Goal: Task Accomplishment & Management: Manage account settings

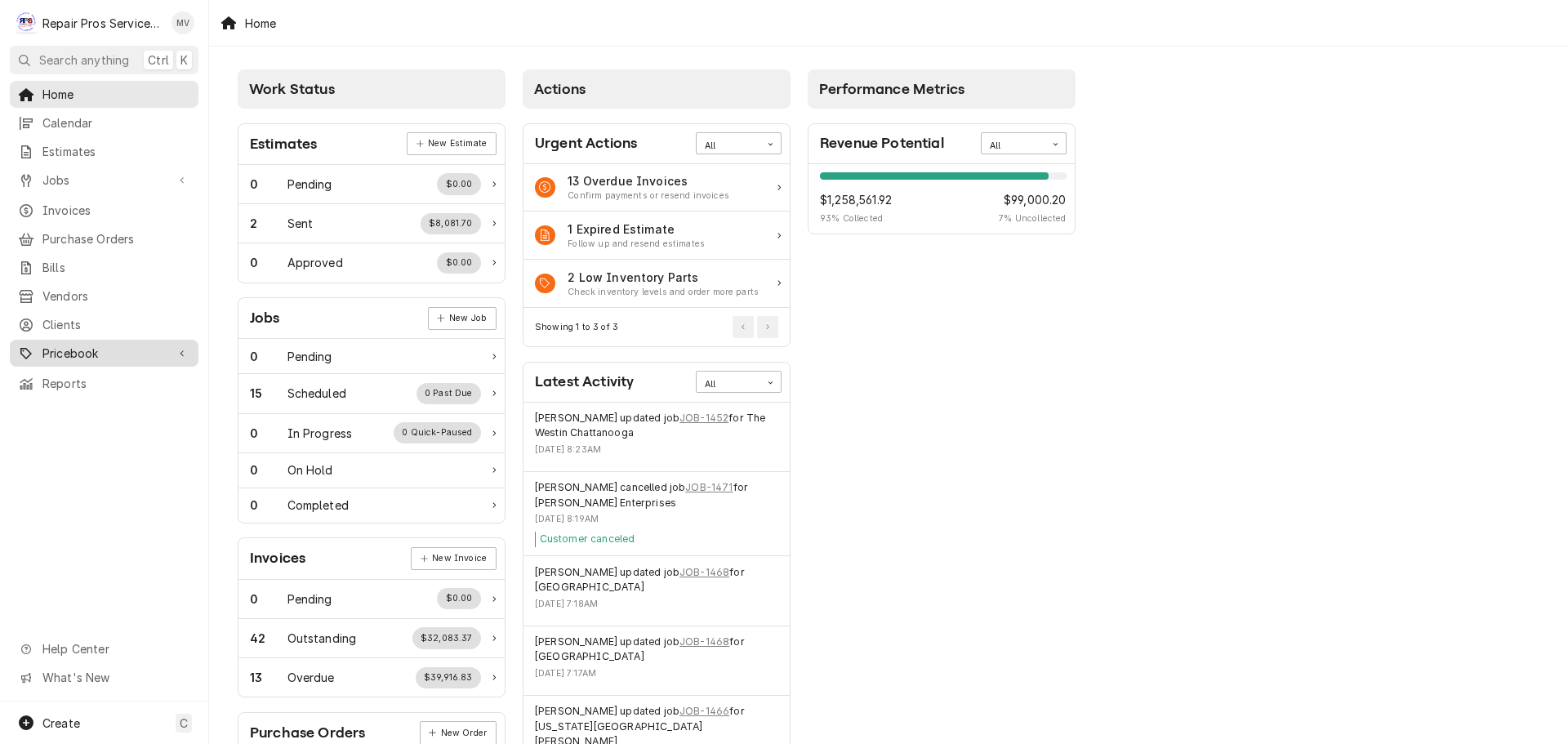
click at [89, 345] on span "Pricebook" at bounding box center [104, 353] width 123 height 17
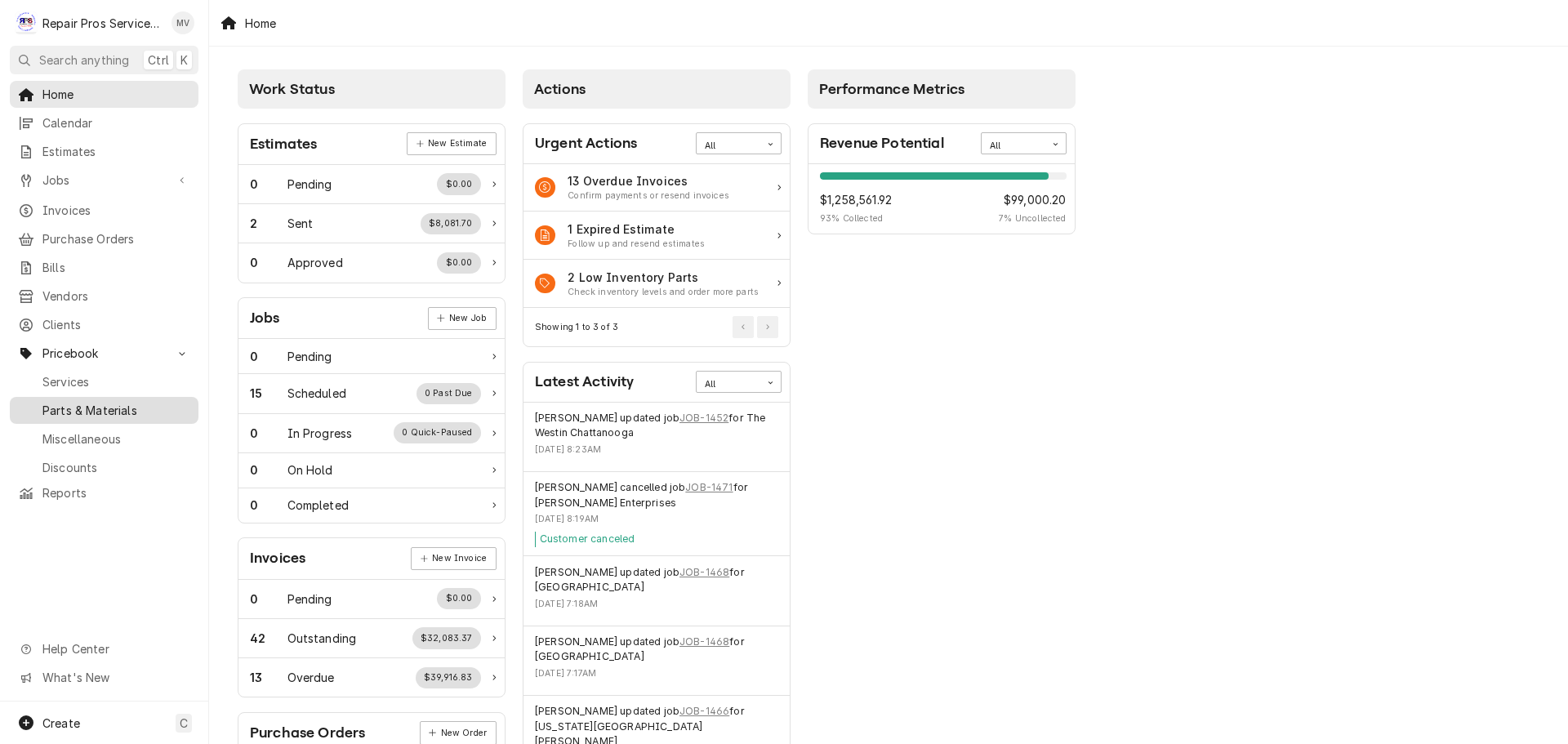
click at [89, 402] on span "Parts & Materials" at bounding box center [117, 410] width 148 height 17
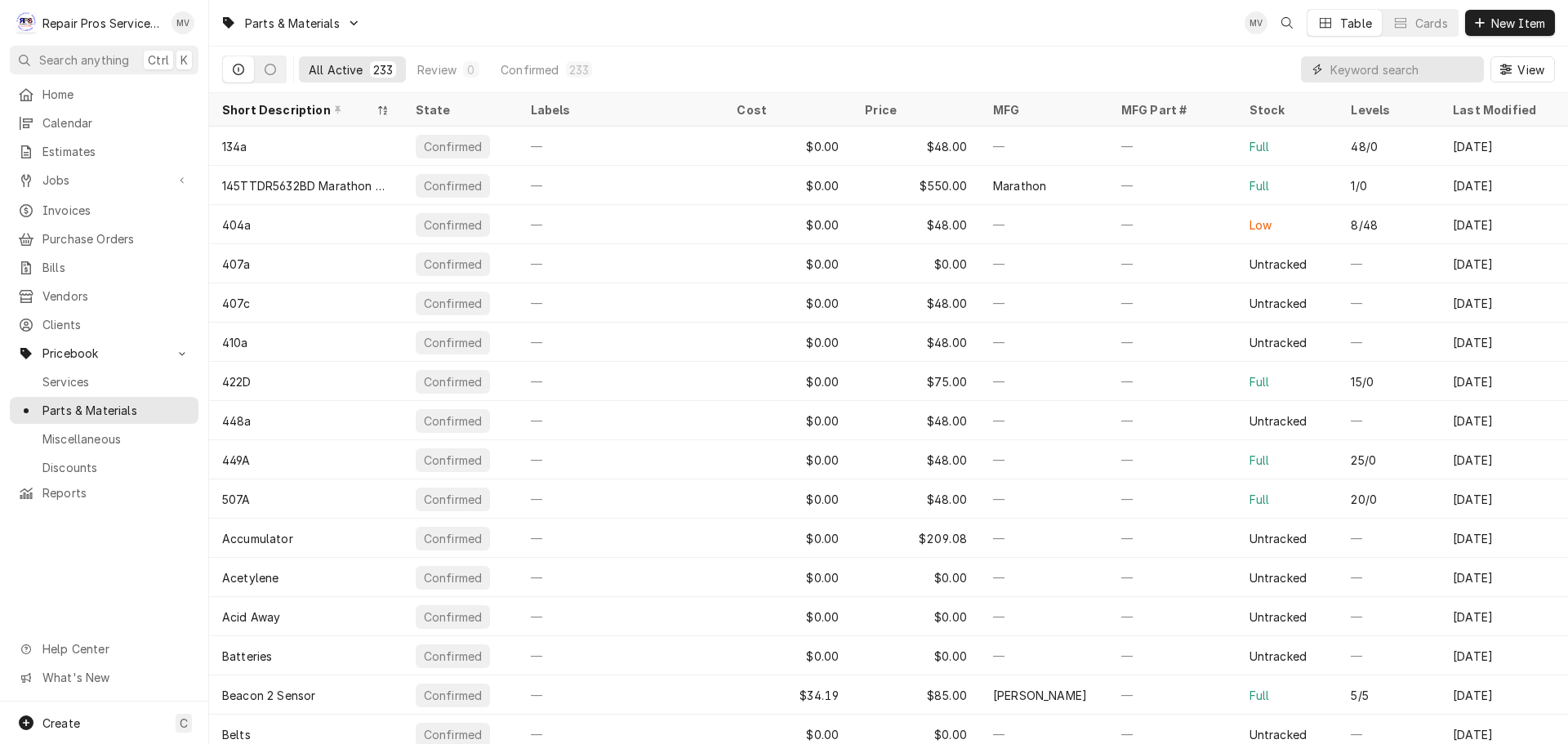
click at [1371, 69] on input "Dynamic Content Wrapper" at bounding box center [1403, 70] width 145 height 26
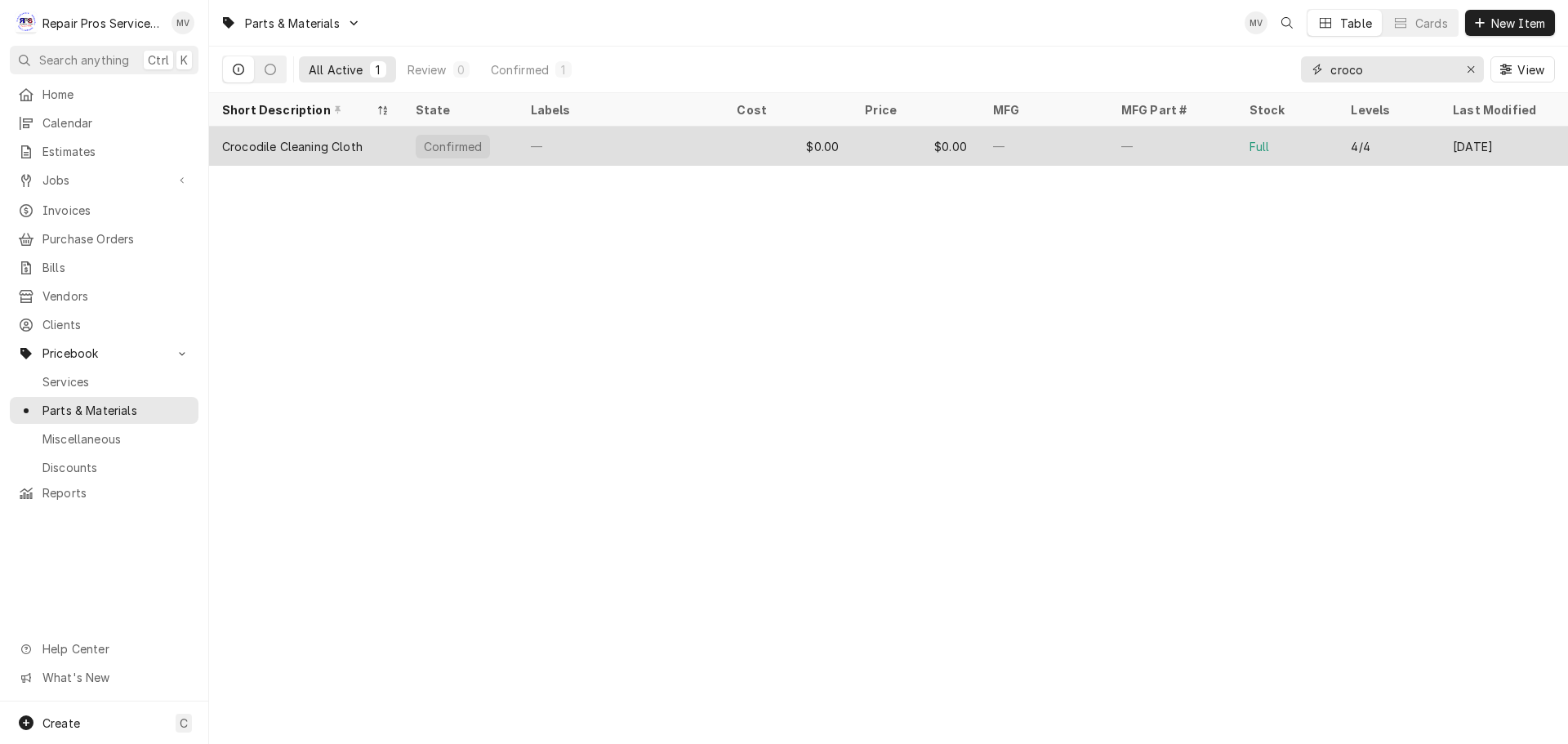
type input "croco"
click at [345, 148] on div "Crocodile Cleaning Cloth" at bounding box center [292, 146] width 140 height 17
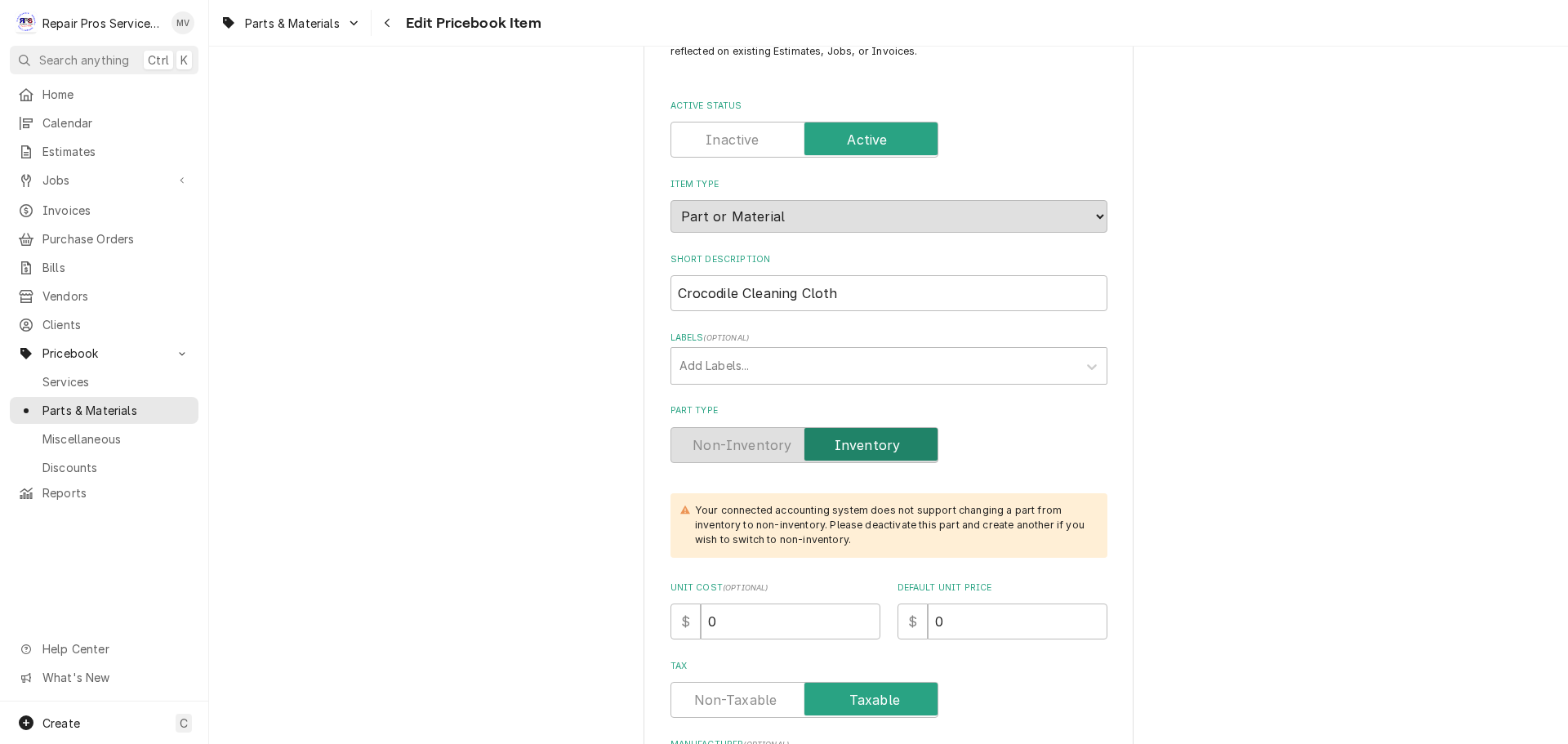
type textarea "x"
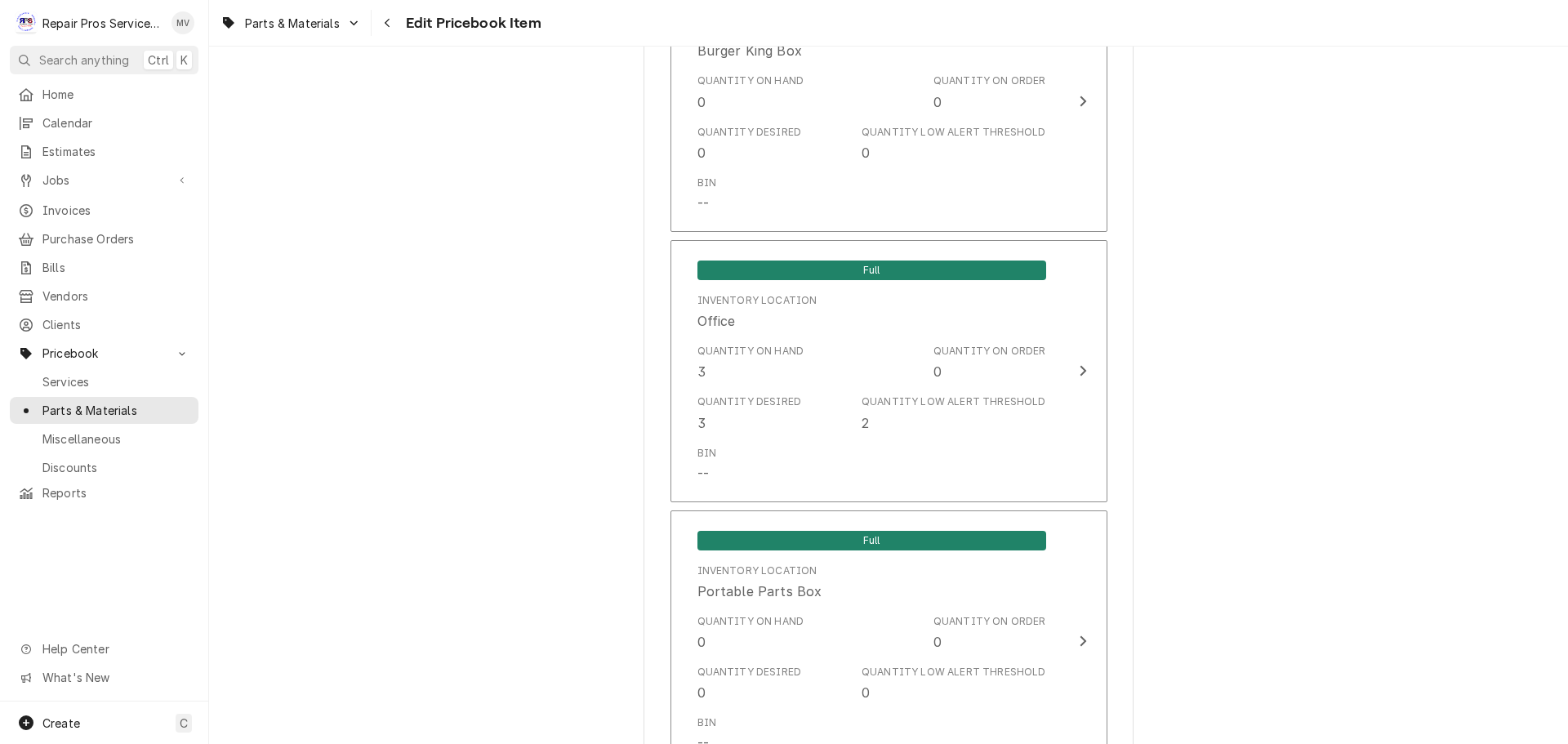
scroll to position [1307, 0]
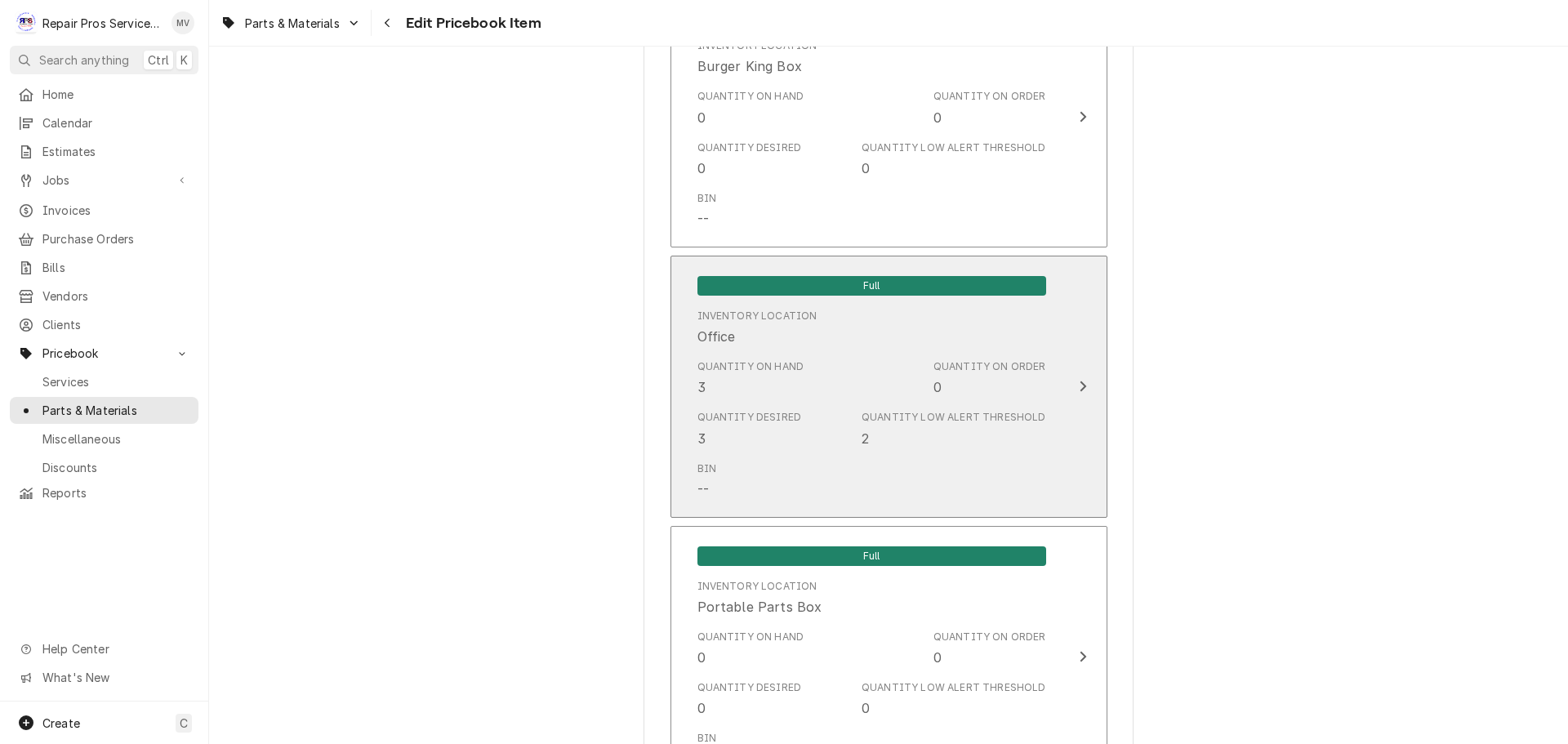
click at [1072, 384] on div "Update Inventory Level" at bounding box center [1083, 386] width 21 height 20
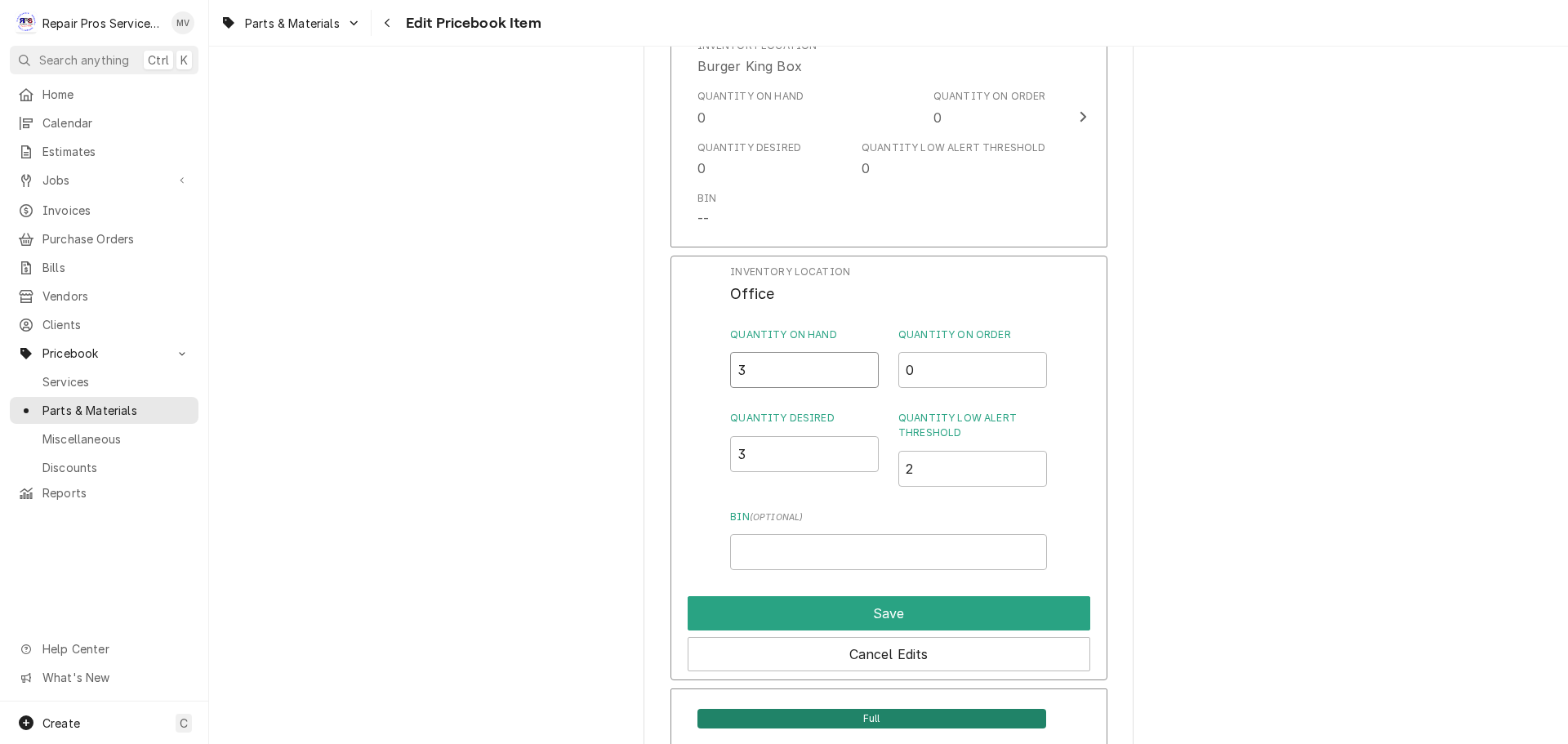
drag, startPoint x: 792, startPoint y: 371, endPoint x: 712, endPoint y: 364, distance: 80.3
click at [712, 364] on div "Inventory Location Office Quantity on Hand 3 Quantity on Order 0 Quantity Desir…" at bounding box center [889, 468] width 437 height 425
type input "4"
click at [853, 603] on button "Save" at bounding box center [889, 614] width 403 height 34
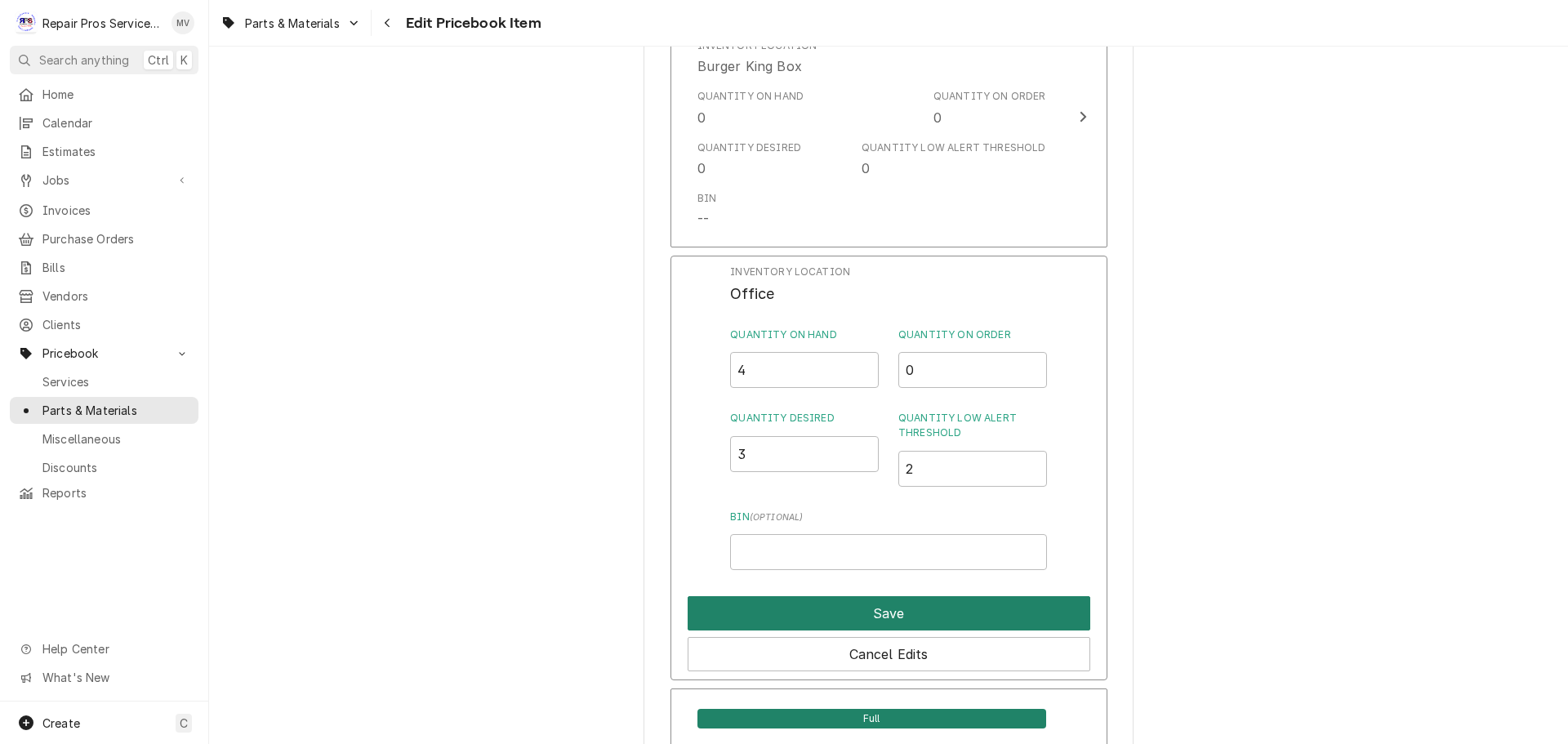
type textarea "x"
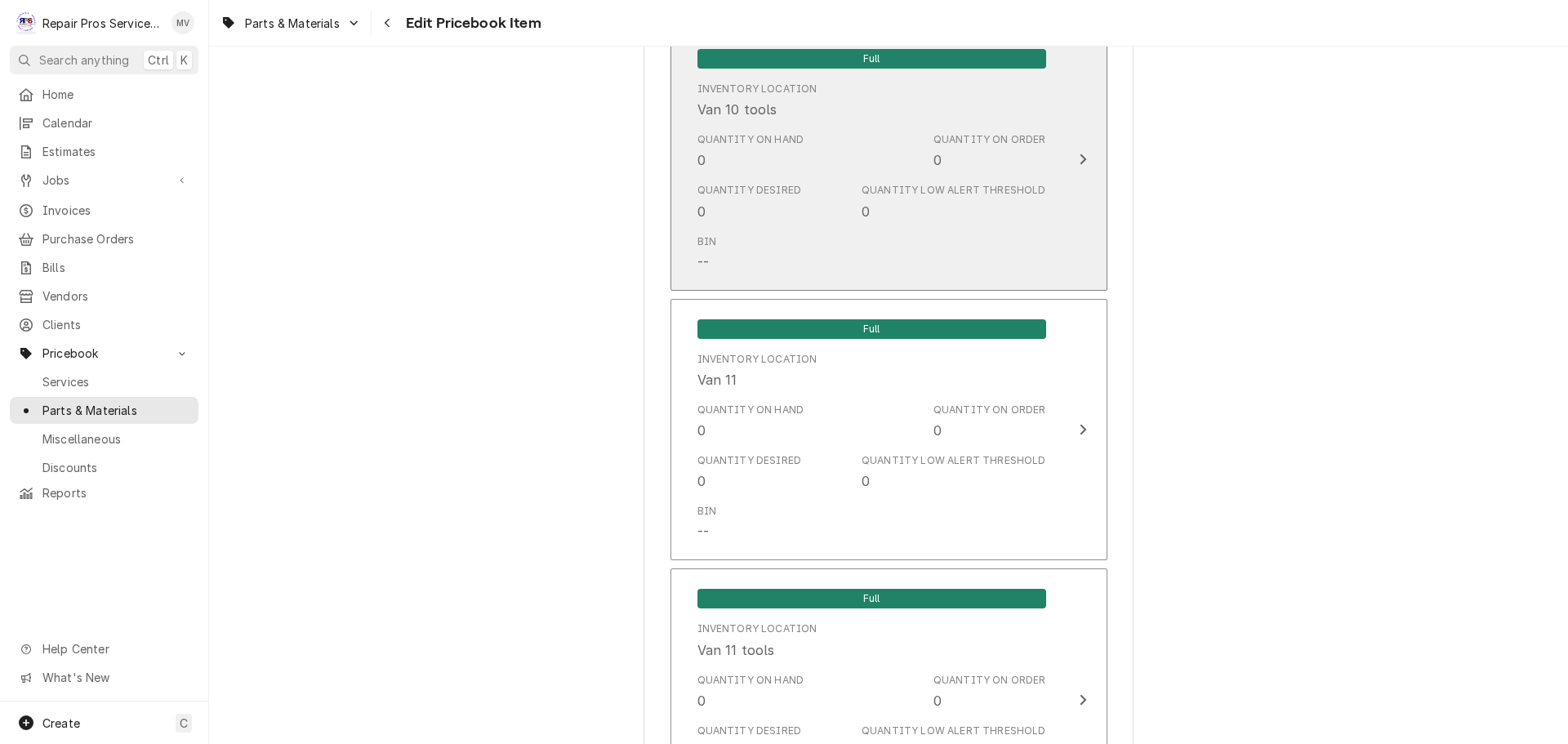
scroll to position [2695, 0]
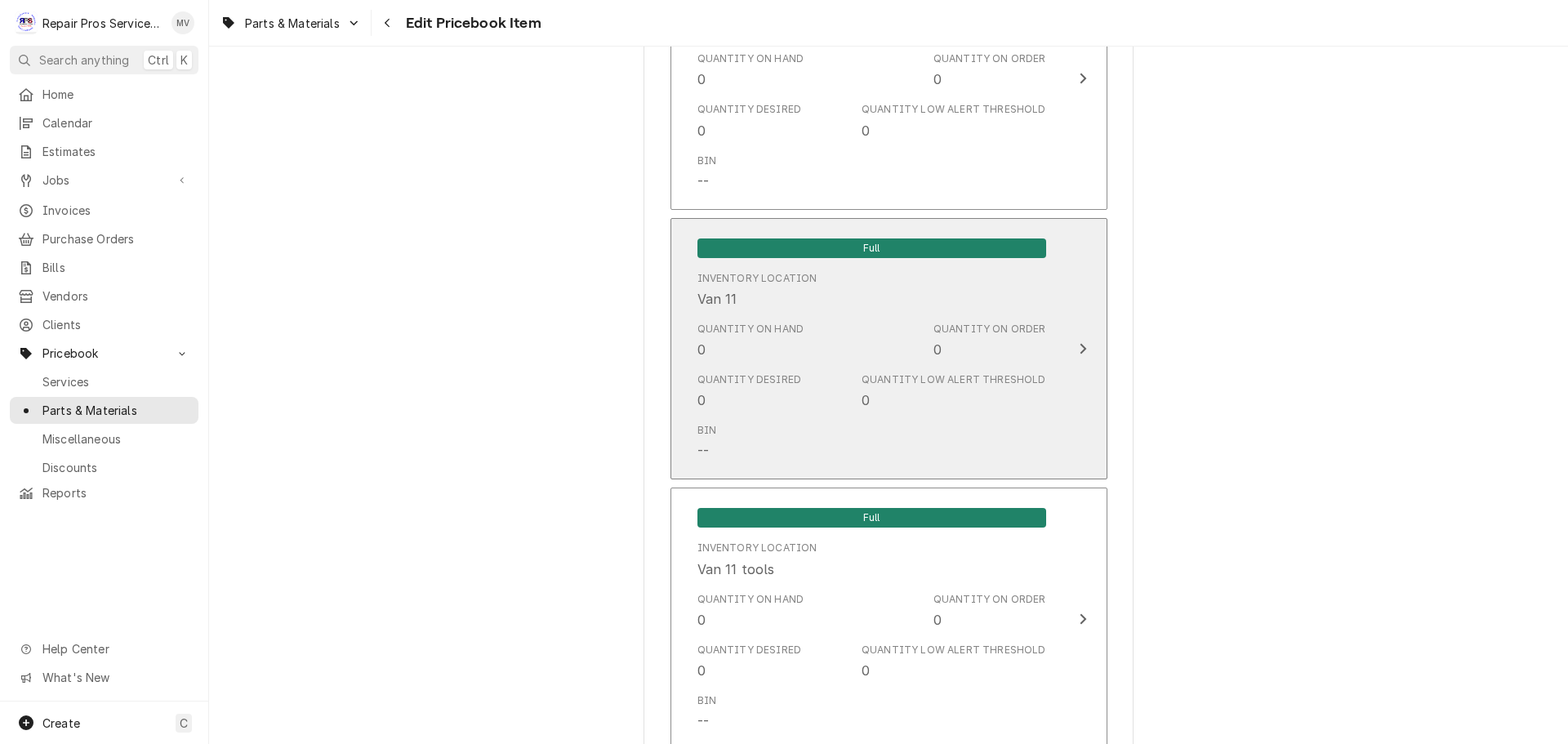
click at [825, 417] on div "Bin --" at bounding box center [871, 442] width 349 height 51
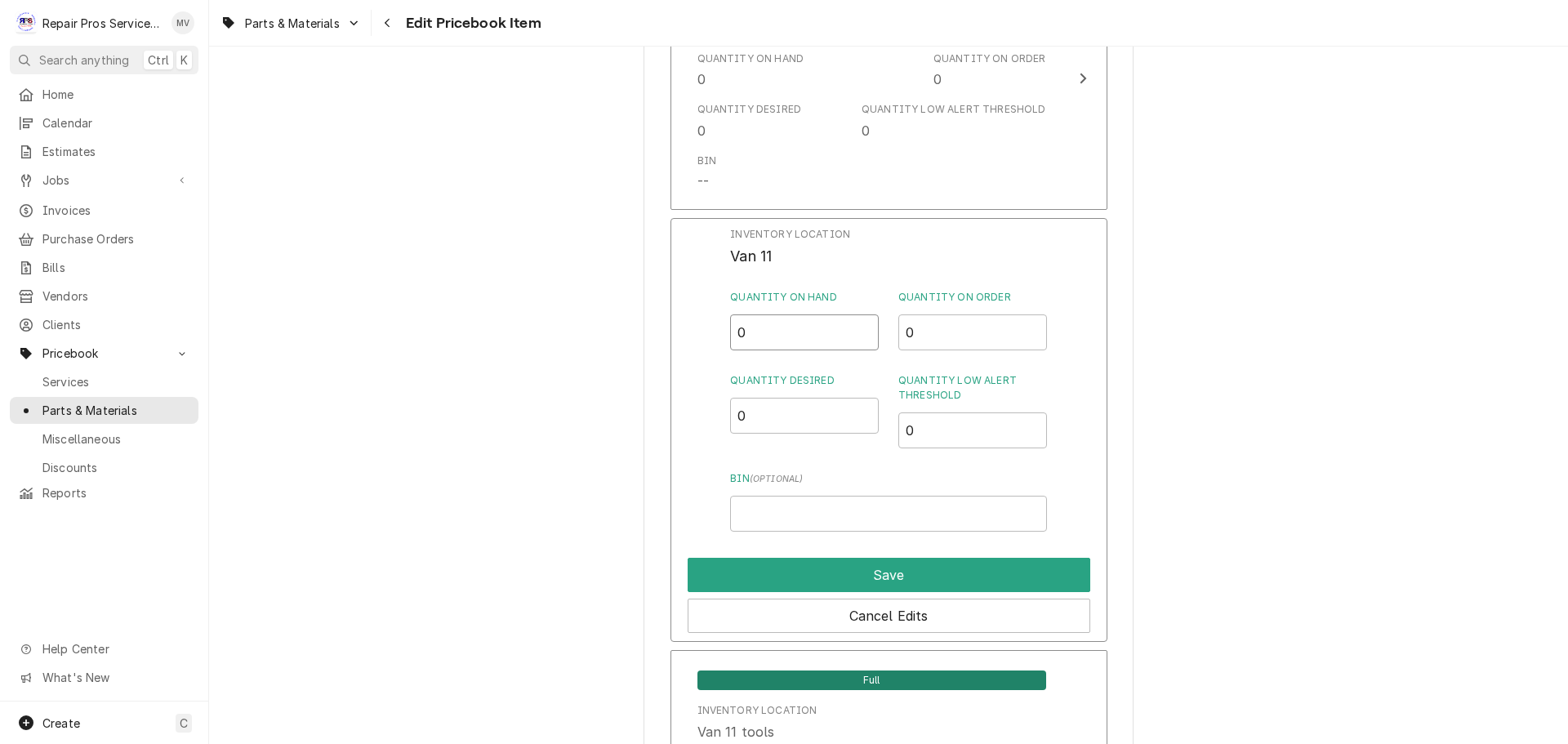
drag, startPoint x: 755, startPoint y: 331, endPoint x: 725, endPoint y: 330, distance: 30.0
click at [724, 330] on div "Inventory Location Van 11 Quantity on Hand 0 Quantity on Order 0 Quantity Desir…" at bounding box center [889, 431] width 437 height 425
type input "1"
drag, startPoint x: 748, startPoint y: 414, endPoint x: 738, endPoint y: 415, distance: 10.0
click at [738, 414] on input "0" at bounding box center [804, 416] width 149 height 36
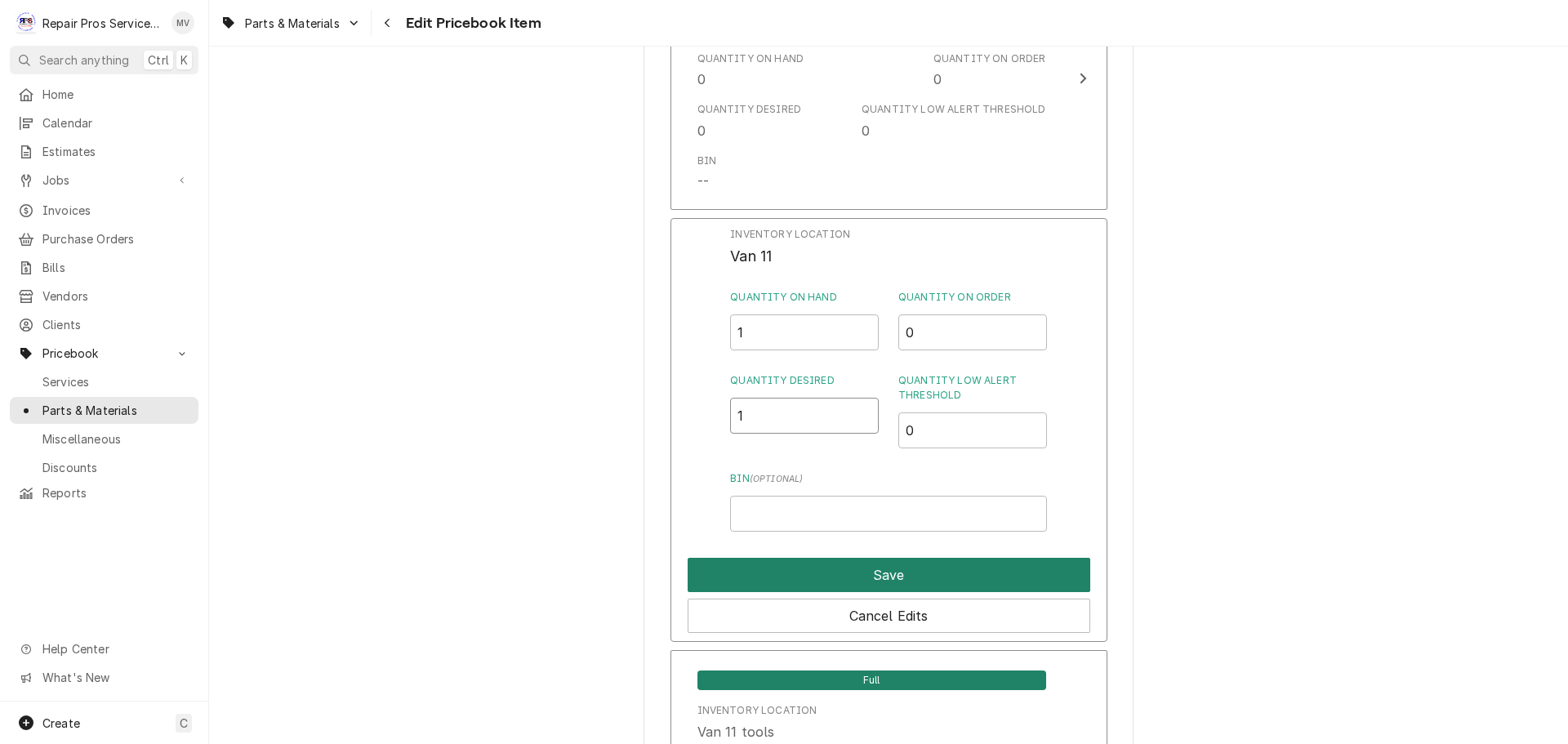
type input "1"
click at [853, 564] on button "Save" at bounding box center [889, 575] width 403 height 34
type textarea "x"
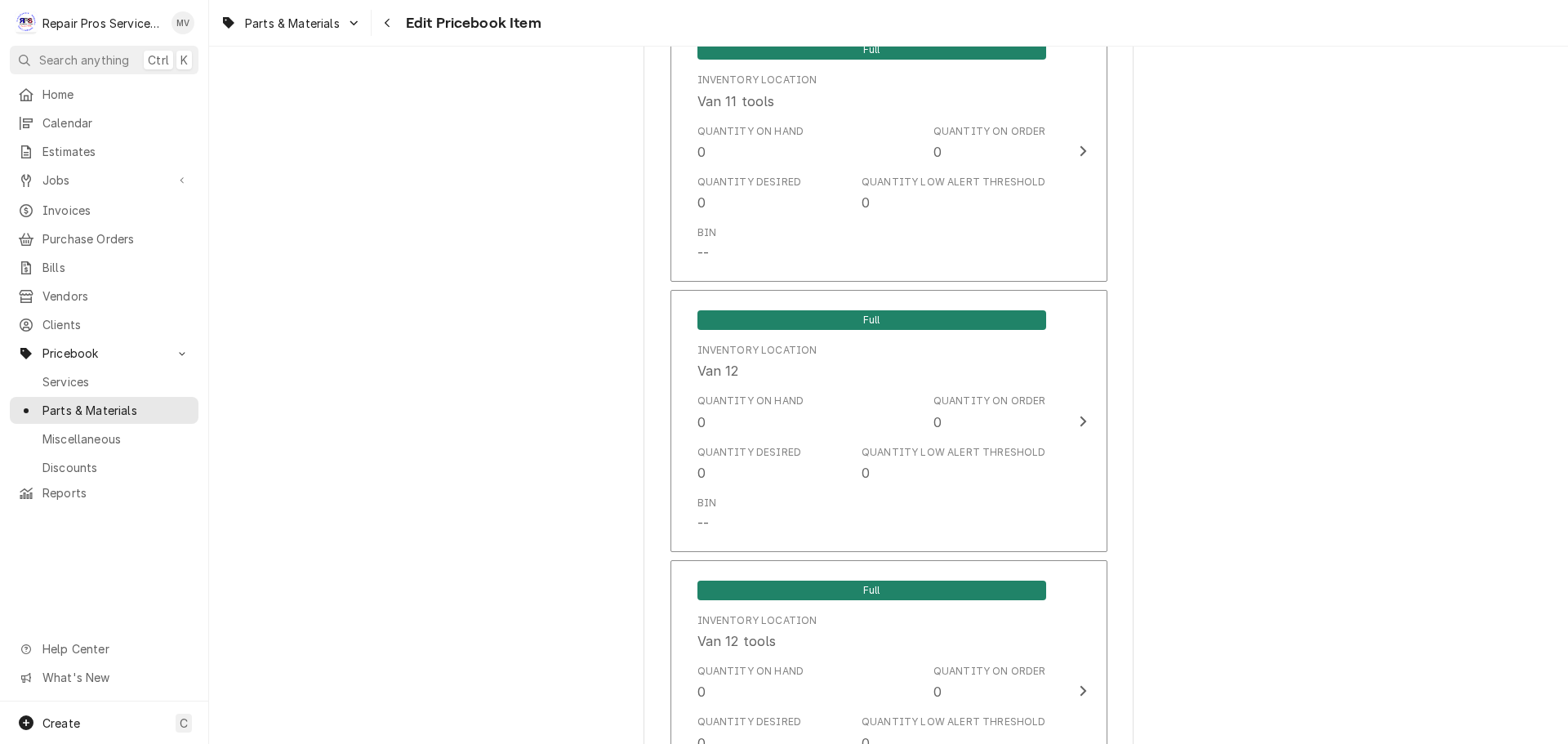
scroll to position [3184, 0]
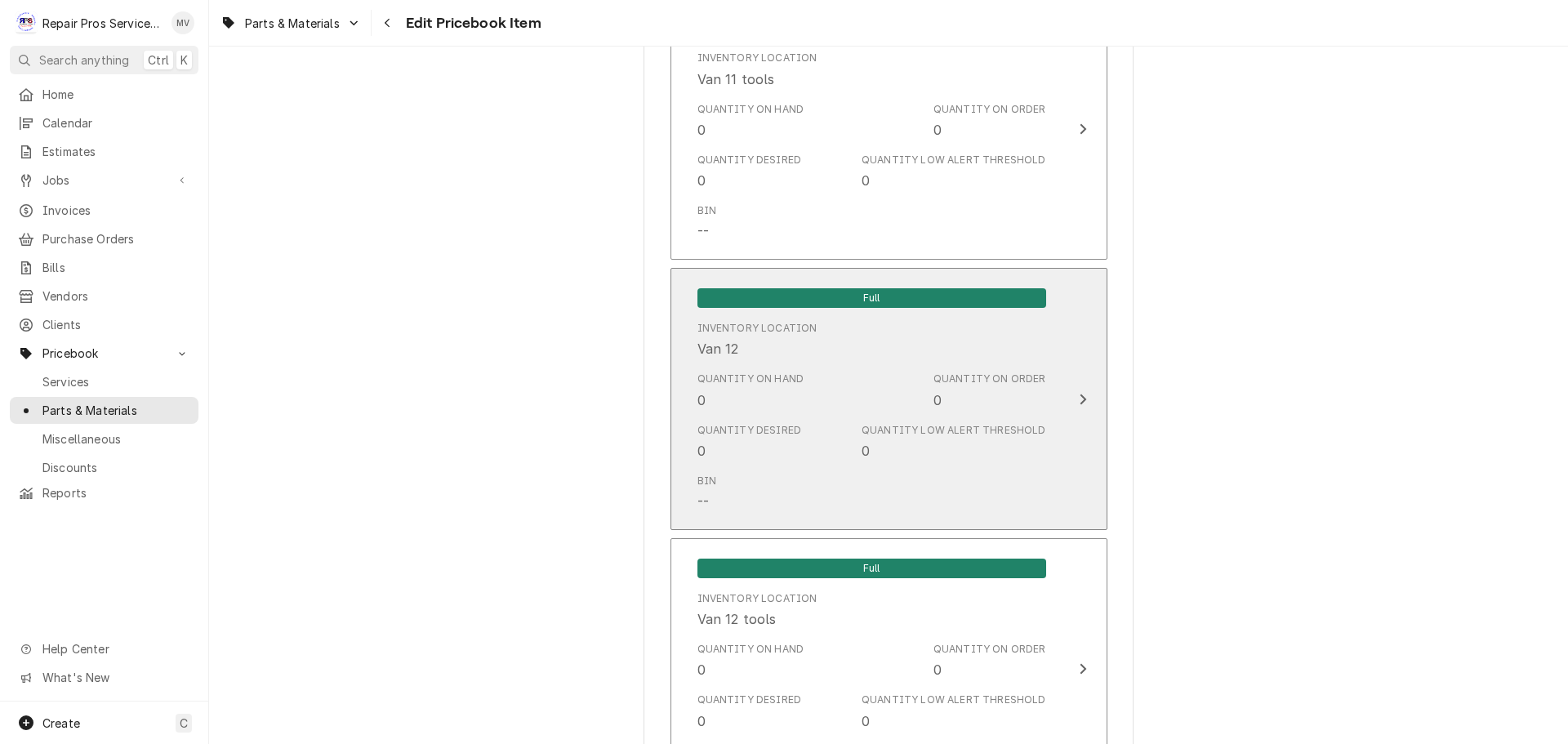
click at [910, 477] on div "Bin --" at bounding box center [871, 492] width 349 height 51
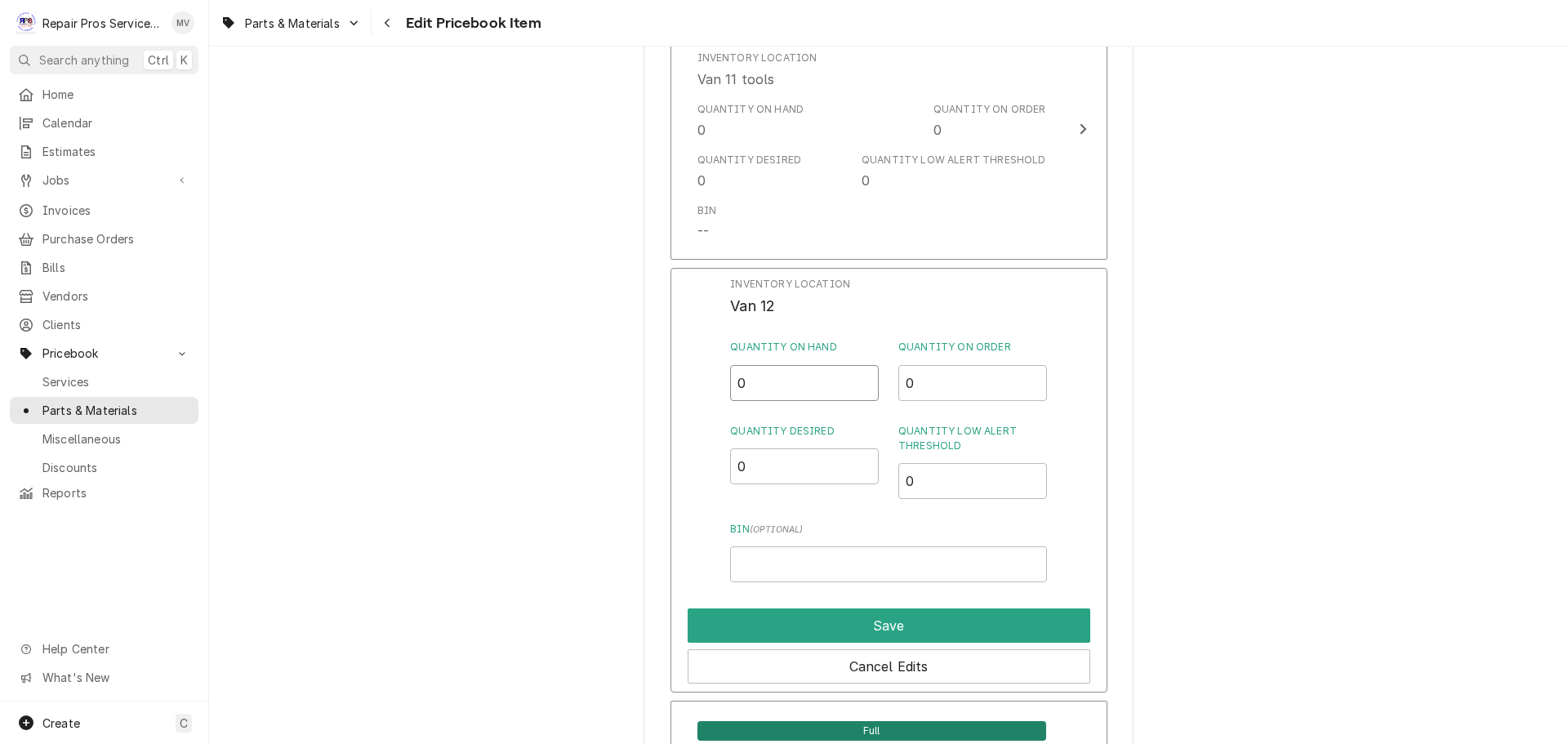
drag, startPoint x: 754, startPoint y: 393, endPoint x: 714, endPoint y: 384, distance: 41.0
click at [714, 385] on div "Inventory Location Van 12 Quantity on Hand 0 Quantity on Order 0 Quantity Desir…" at bounding box center [889, 481] width 437 height 425
type input "1"
drag, startPoint x: 719, startPoint y: 472, endPoint x: 696, endPoint y: 462, distance: 25.1
click at [697, 467] on div "Inventory Location Van 12 Quantity on Hand 1 Quantity on Order 0 Quantity Desir…" at bounding box center [889, 481] width 437 height 425
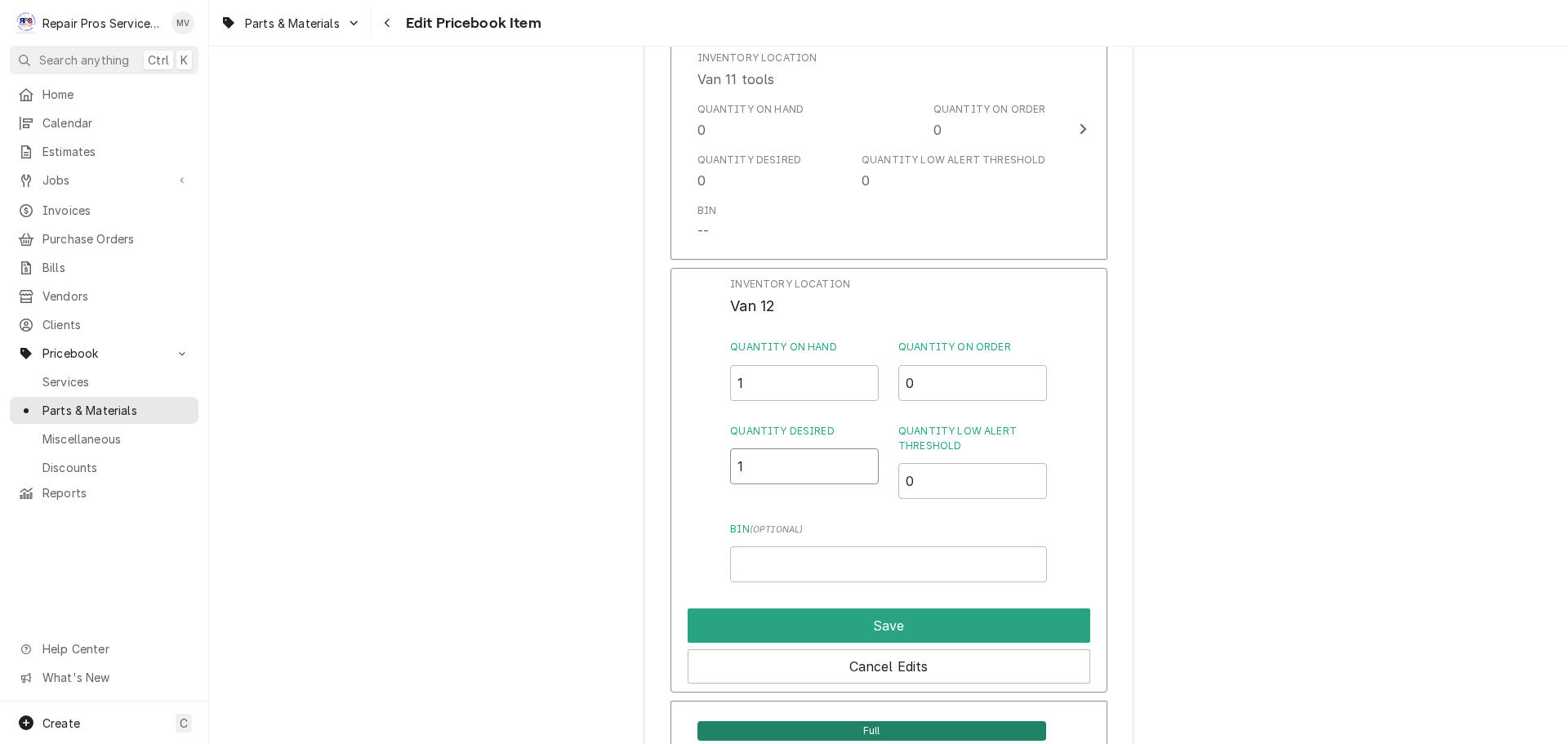
type input "1"
drag, startPoint x: 938, startPoint y: 482, endPoint x: 857, endPoint y: 483, distance: 81.0
click at [857, 483] on div "Quantity Desired 1 Quantity Low Alert Threshold 0" at bounding box center [888, 462] width 316 height 75
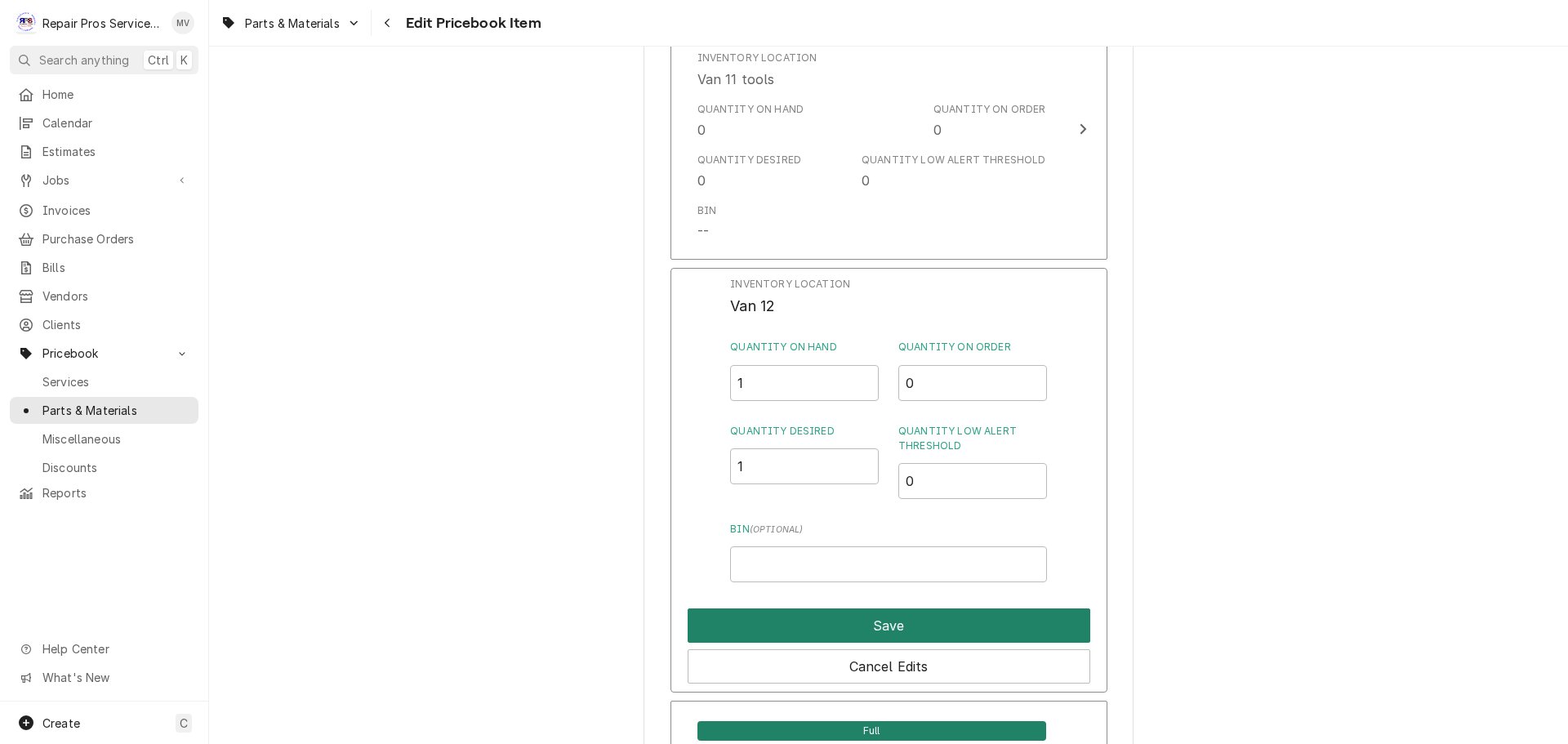
click at [856, 614] on button "Save" at bounding box center [889, 626] width 403 height 34
type textarea "x"
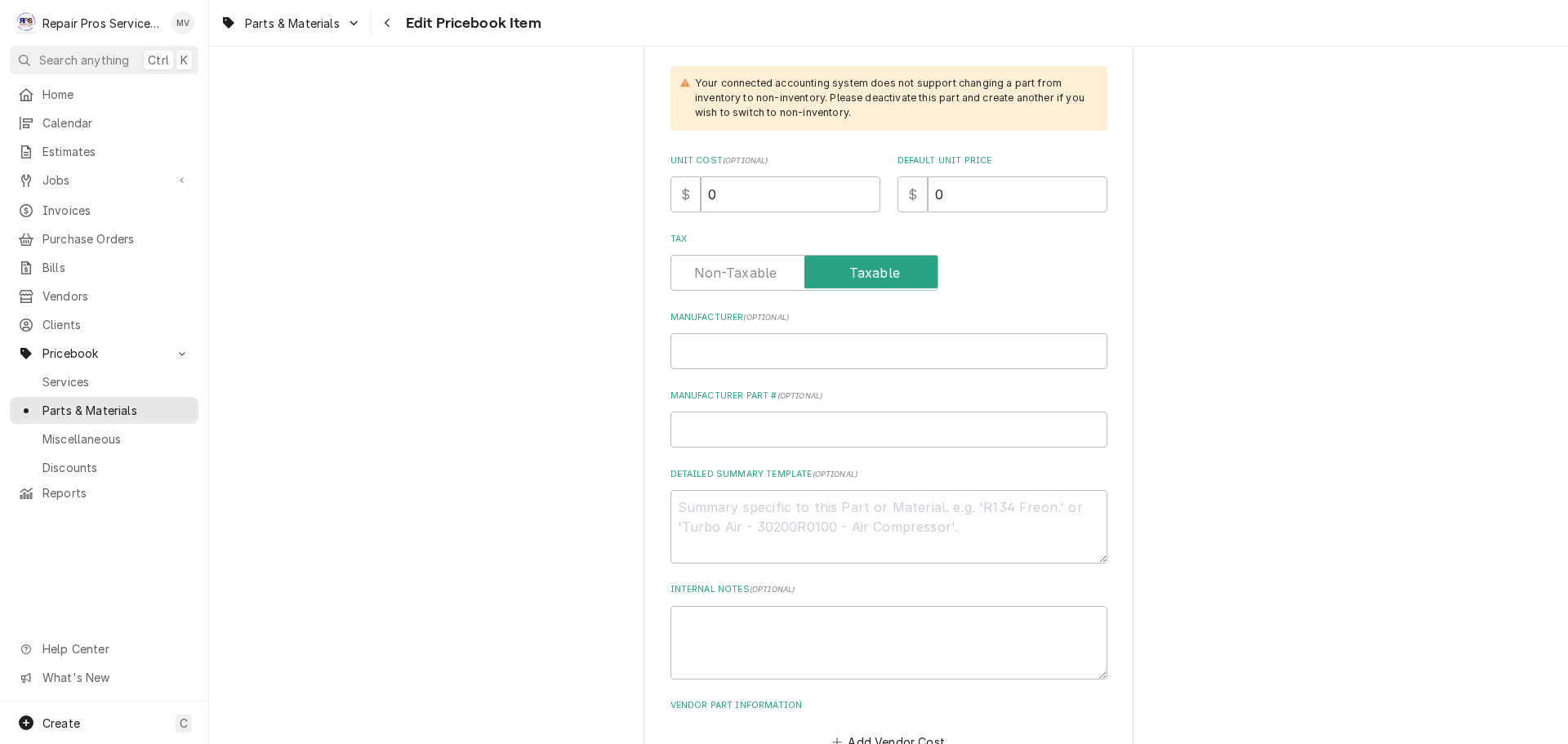
scroll to position [0, 0]
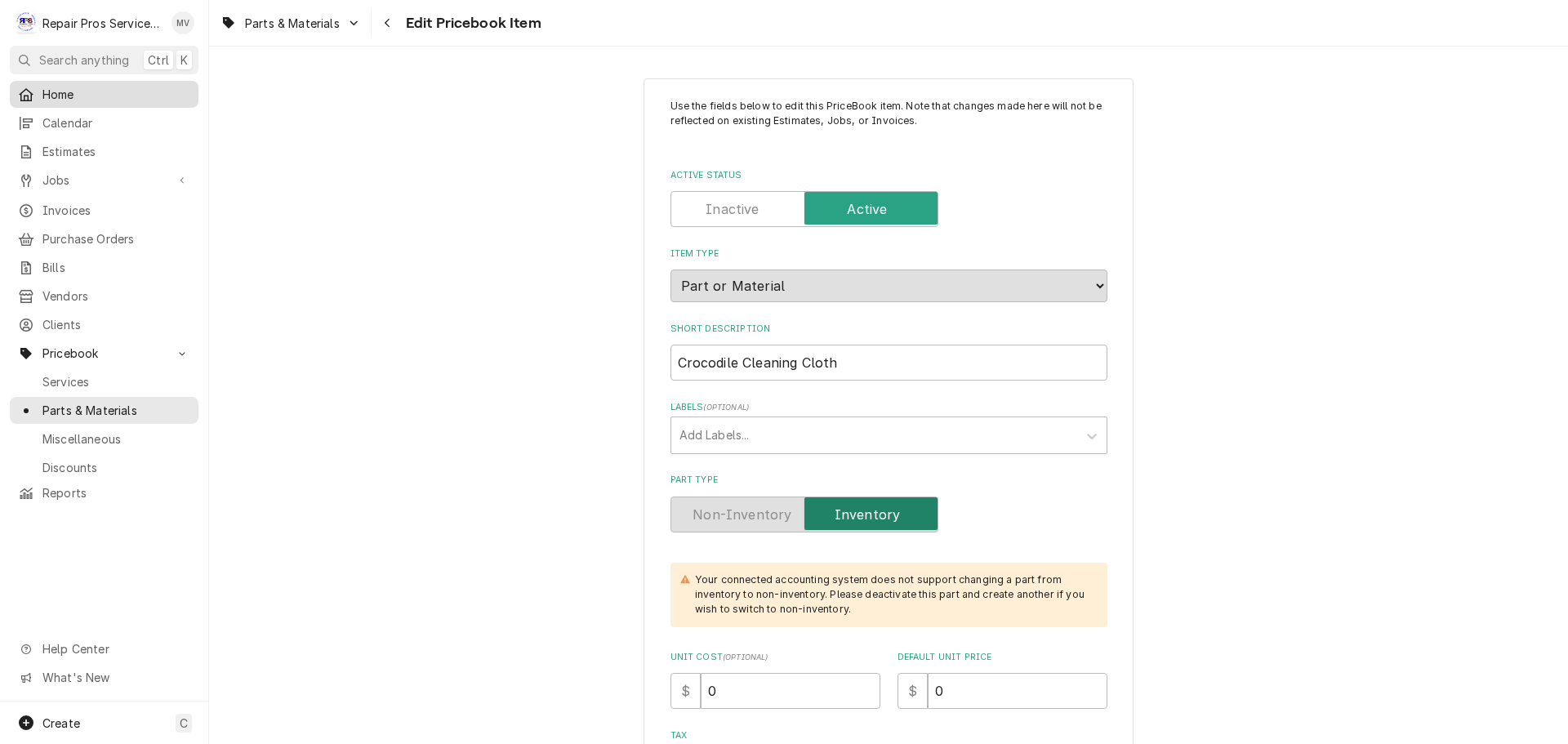
click at [64, 89] on span "Home" at bounding box center [117, 94] width 148 height 17
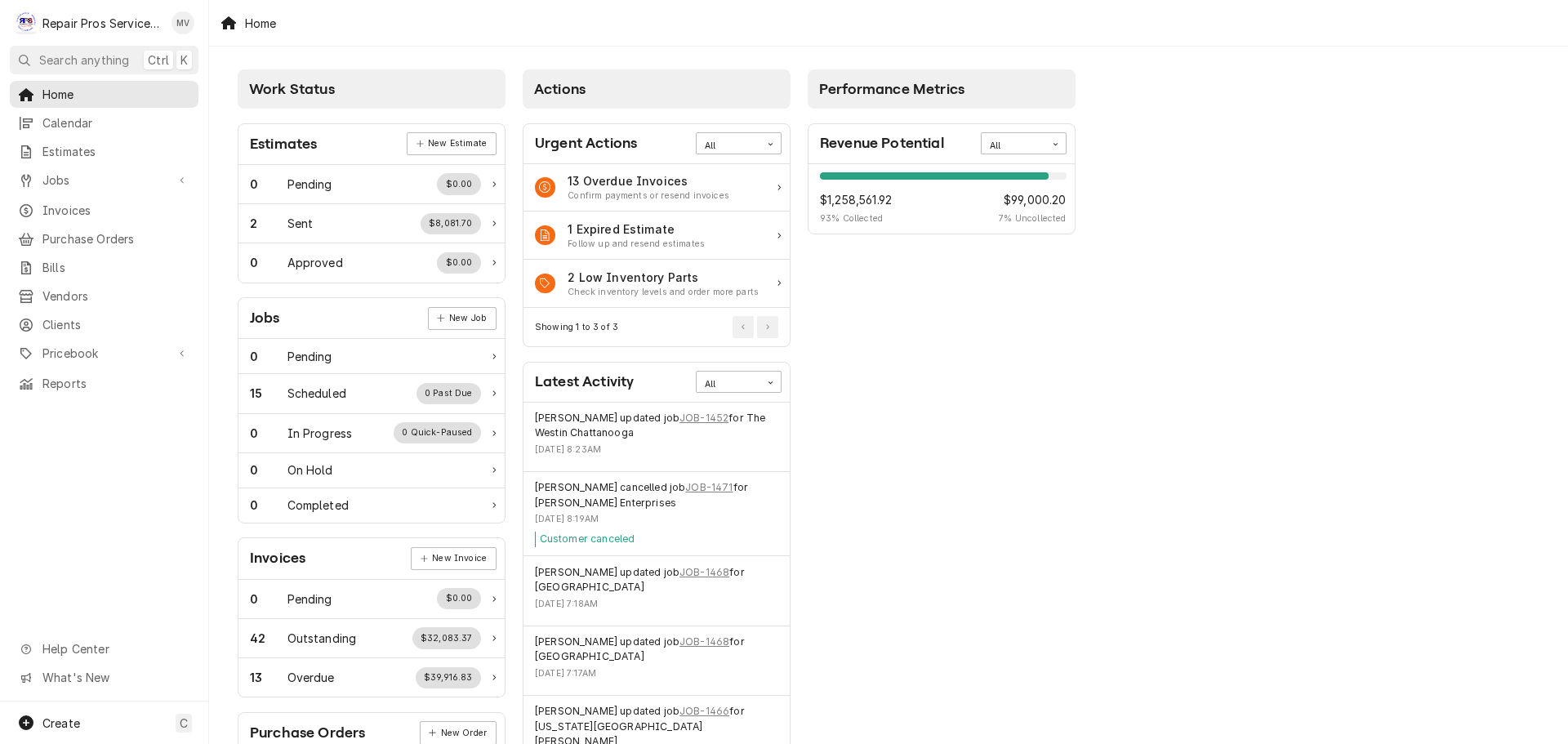
scroll to position [82, 0]
